Goal: Task Accomplishment & Management: Use online tool/utility

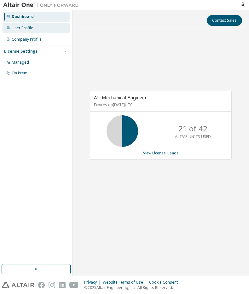
click at [33, 29] on div "User Profile" at bounding box center [36, 28] width 67 height 10
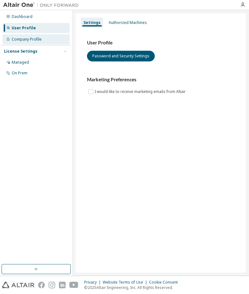
click at [37, 39] on div "Company Profile" at bounding box center [27, 39] width 30 height 5
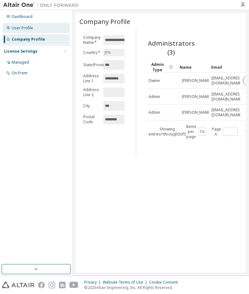
click at [40, 26] on div "User Profile" at bounding box center [36, 28] width 67 height 10
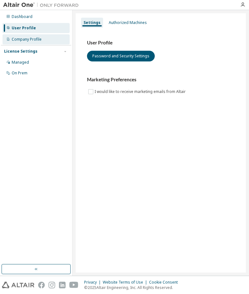
click at [39, 36] on div "Company Profile" at bounding box center [36, 39] width 67 height 10
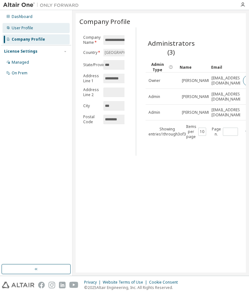
click at [40, 25] on div "User Profile" at bounding box center [36, 28] width 67 height 10
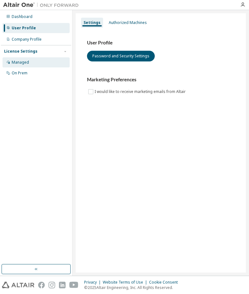
click at [31, 62] on div "Managed" at bounding box center [36, 62] width 67 height 10
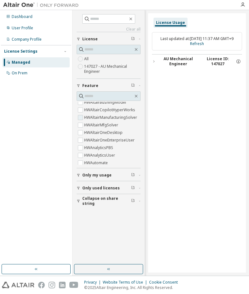
scroll to position [95, 0]
click at [76, 185] on div "Clear all Collapse on share string Only used licenses Only my usage Feature Glo…" at bounding box center [109, 137] width 70 height 253
click at [79, 187] on icon "button" at bounding box center [79, 189] width 4 height 4
click at [79, 175] on icon "button" at bounding box center [79, 176] width 4 height 4
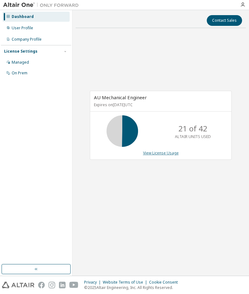
click at [157, 153] on link "View License Usage" at bounding box center [161, 153] width 36 height 5
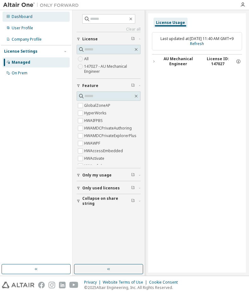
click at [36, 16] on div "Dashboard" at bounding box center [36, 17] width 67 height 10
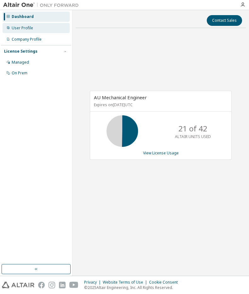
click at [28, 28] on div "User Profile" at bounding box center [22, 28] width 21 height 5
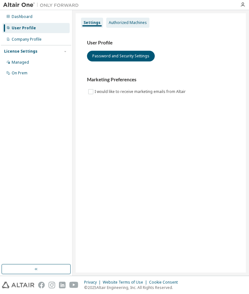
click at [126, 25] on div "Authorized Machines" at bounding box center [127, 23] width 43 height 10
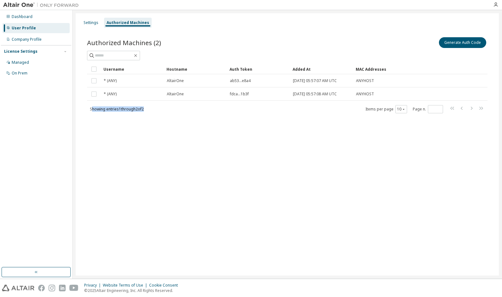
drag, startPoint x: 91, startPoint y: 108, endPoint x: 150, endPoint y: 107, distance: 58.7
click at [150, 107] on div "Showing entries 1 through 2 of 2 Items per page 10 Page n. *" at bounding box center [287, 108] width 401 height 9
click at [149, 109] on div "Showing entries 1 through 2 of 2 Items per page 10 Page n. *" at bounding box center [287, 108] width 401 height 9
click at [144, 111] on span "Showing entries 1 through 2 of 2" at bounding box center [117, 108] width 54 height 5
drag, startPoint x: 123, startPoint y: 110, endPoint x: 151, endPoint y: 110, distance: 27.5
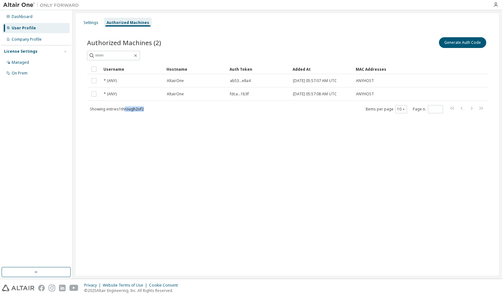
click at [151, 110] on div "Showing entries 1 through 2 of 2 Items per page 10 Page n. *" at bounding box center [287, 108] width 401 height 9
click at [152, 109] on div "Showing entries 1 through 2 of 2 Items per page 10 Page n. *" at bounding box center [287, 108] width 401 height 9
click at [249, 108] on div "Items per page 10 Page n. *" at bounding box center [425, 108] width 119 height 9
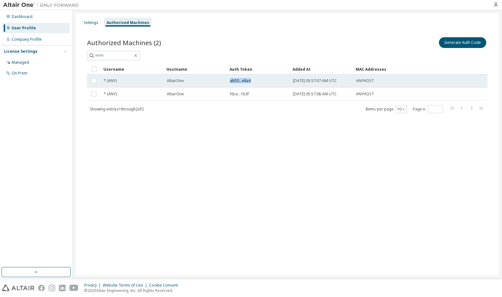
drag, startPoint x: 231, startPoint y: 80, endPoint x: 254, endPoint y: 83, distance: 23.8
click at [249, 83] on div "ab53...e8a4" at bounding box center [258, 80] width 57 height 5
click at [249, 81] on span "ab53...e8a4" at bounding box center [240, 80] width 21 height 5
click at [248, 81] on span "ab53...e8a4" at bounding box center [240, 80] width 21 height 5
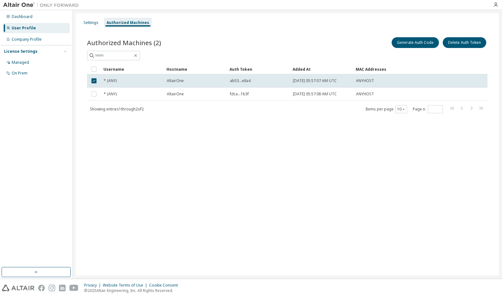
click at [248, 81] on span "ab53...e8a4" at bounding box center [240, 80] width 21 height 5
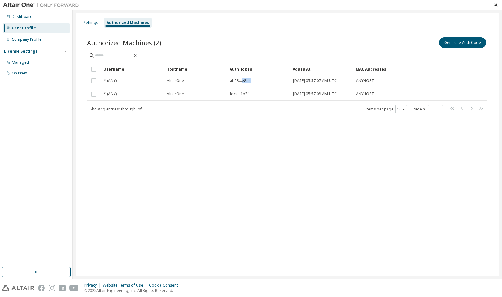
click at [248, 81] on span "ab53...e8a4" at bounding box center [240, 80] width 21 height 5
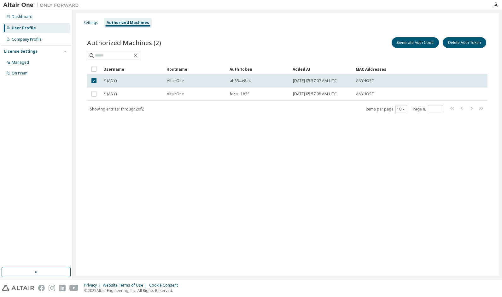
click at [248, 81] on span "ab53...e8a4" at bounding box center [240, 80] width 21 height 5
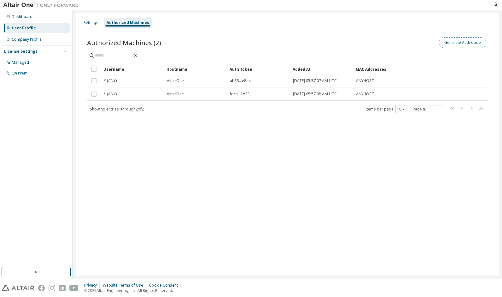
click at [249, 40] on button "Generate Auth Code" at bounding box center [462, 42] width 47 height 11
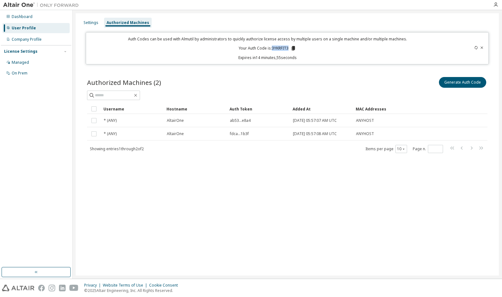
drag, startPoint x: 273, startPoint y: 48, endPoint x: 288, endPoint y: 47, distance: 15.8
click at [249, 47] on p "Your Auth Code is: 3YKRFIT3" at bounding box center [267, 48] width 57 height 6
copy p "3YKRFIT3"
click at [249, 85] on div "Generate Auth Code" at bounding box center [388, 82] width 200 height 13
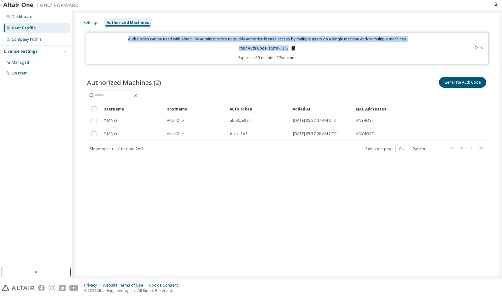
drag, startPoint x: 129, startPoint y: 37, endPoint x: 359, endPoint y: 43, distance: 229.2
click at [249, 43] on div "Auth Codes can be used with Almutil by administrators to quickly authorize lice…" at bounding box center [268, 48] width 356 height 24
click at [94, 43] on div "Auth Codes can be used with Almutil by administrators to quickly authorize lice…" at bounding box center [268, 48] width 356 height 24
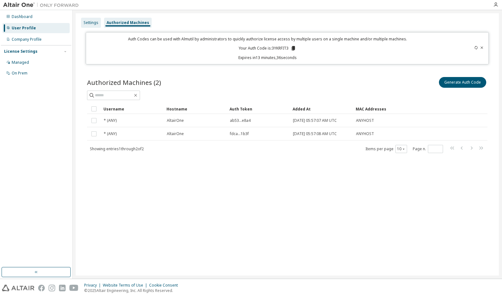
click at [92, 22] on div "Settings" at bounding box center [91, 22] width 15 height 5
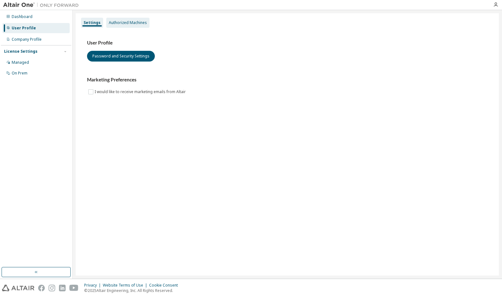
click at [112, 21] on div "Authorized Machines" at bounding box center [128, 22] width 38 height 5
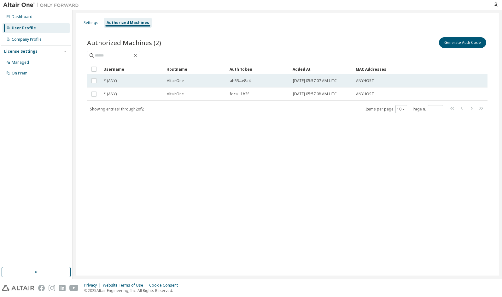
drag, startPoint x: 235, startPoint y: 81, endPoint x: 241, endPoint y: 81, distance: 6.3
click at [241, 81] on span "ab53...e8a4" at bounding box center [240, 80] width 21 height 5
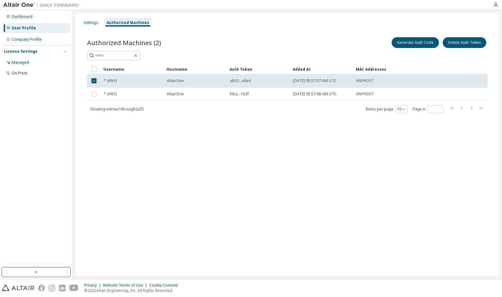
click at [249, 81] on div "ab53...e8a4" at bounding box center [258, 80] width 57 height 5
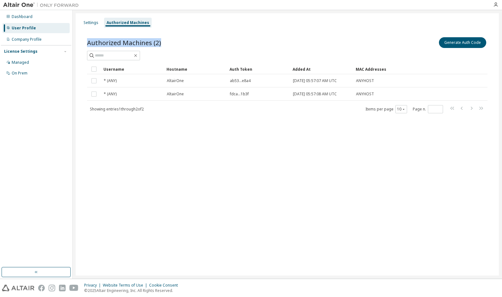
drag, startPoint x: 85, startPoint y: 44, endPoint x: 161, endPoint y: 43, distance: 76.1
click at [161, 43] on div "Authorized Machines (2) Generate Auth Code Clear Load Save Save As Field Operat…" at bounding box center [288, 79] width 416 height 102
click at [161, 43] on div "Authorized Machines (2) Generate Auth Code" at bounding box center [287, 42] width 401 height 13
click at [160, 43] on span "Authorized Machines (2)" at bounding box center [124, 42] width 74 height 9
